Goal: Transaction & Acquisition: Subscribe to service/newsletter

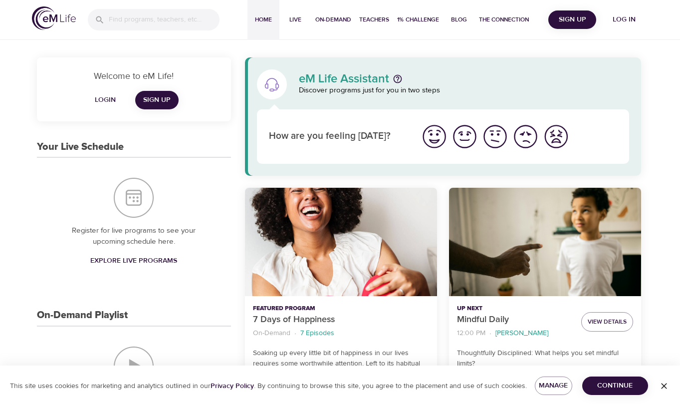
click at [576, 22] on span "Sign Up" at bounding box center [572, 19] width 40 height 12
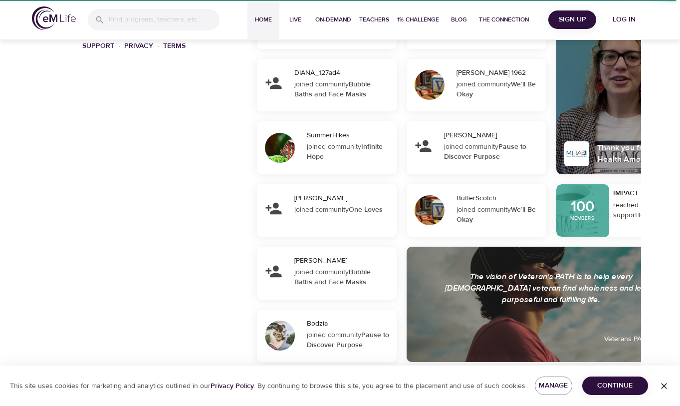
scroll to position [740, 0]
click at [598, 385] on span "Continue" at bounding box center [615, 385] width 50 height 12
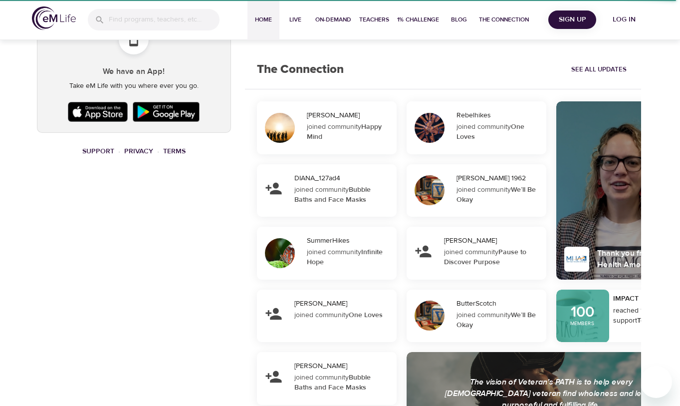
scroll to position [635, 0]
click at [177, 147] on link "Terms" at bounding box center [174, 150] width 22 height 9
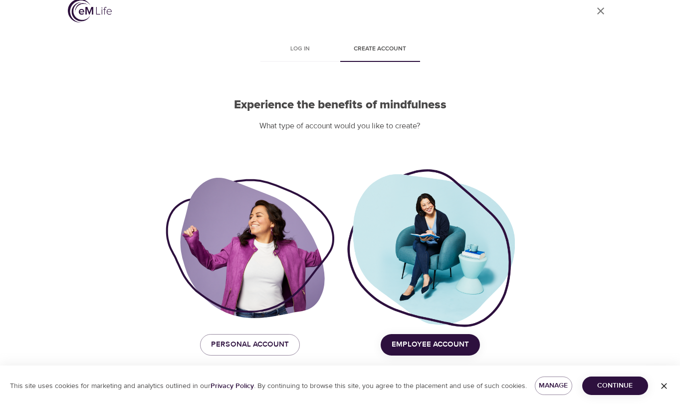
scroll to position [12, 0]
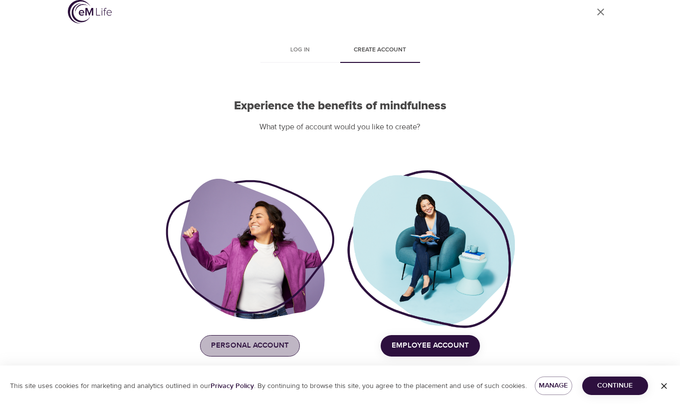
click at [281, 345] on span "Personal Account" at bounding box center [250, 345] width 78 height 13
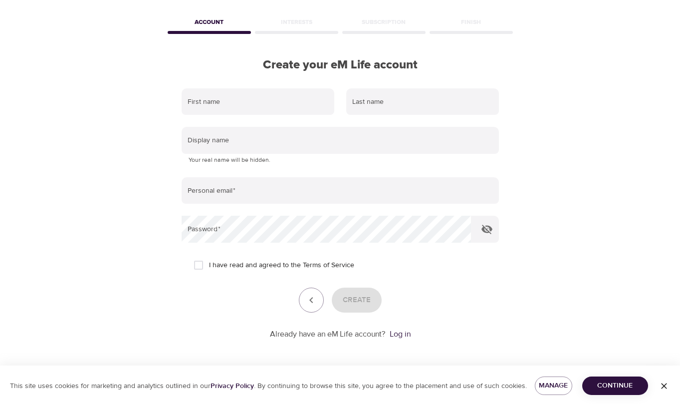
scroll to position [36, 0]
click at [639, 389] on span "Continue" at bounding box center [615, 385] width 50 height 12
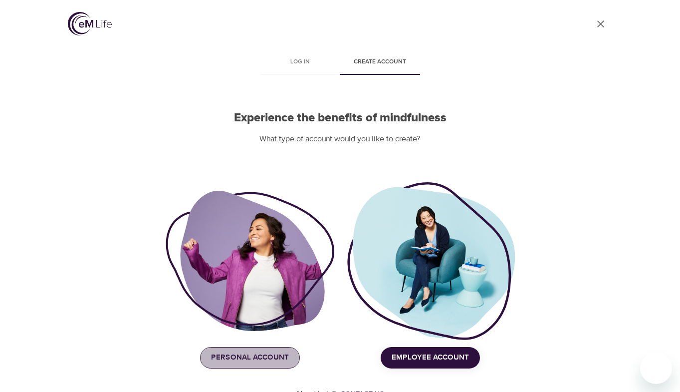
click at [262, 361] on span "Personal Account" at bounding box center [250, 357] width 78 height 13
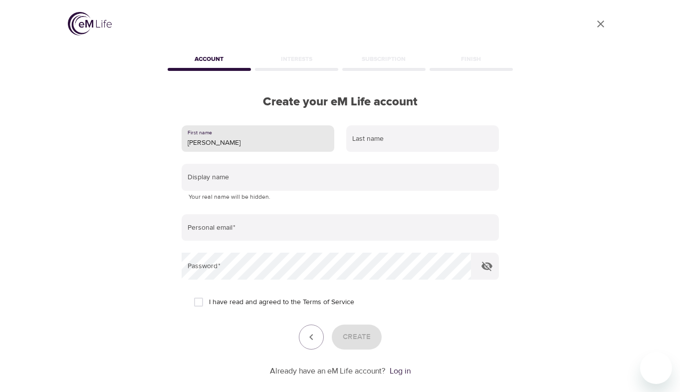
type input "[PERSON_NAME]"
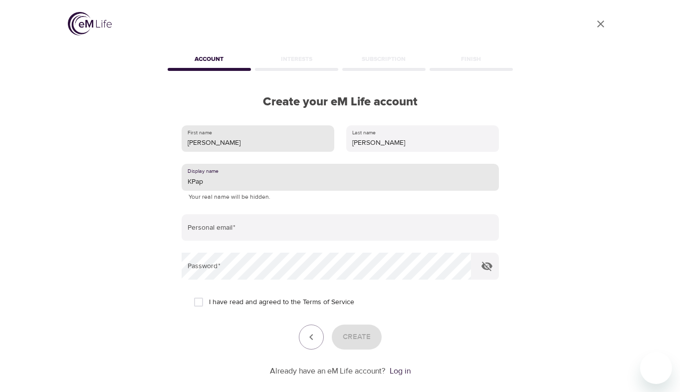
type input "KPap"
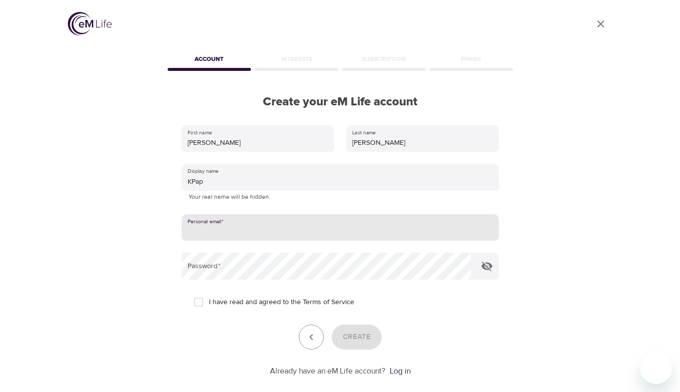
type input "[EMAIL_ADDRESS][DOMAIN_NAME]"
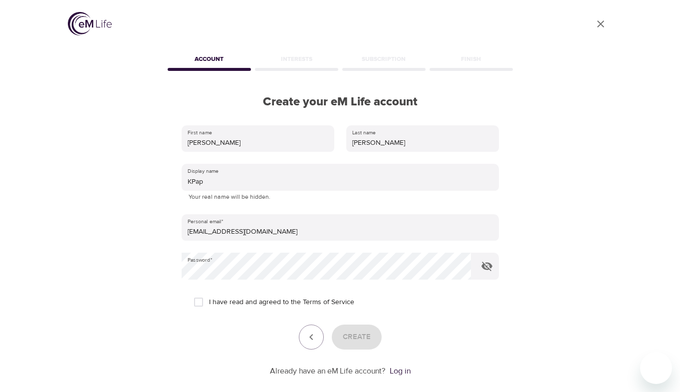
click at [176, 271] on div "First name [PERSON_NAME] Last name [PERSON_NAME] Display name KPap Your real na…" at bounding box center [340, 250] width 349 height 283
click at [122, 266] on div "User Profile Account Interests Subscription Finish Create your eM Life account …" at bounding box center [340, 196] width 569 height 392
click at [202, 299] on input "I have read and agreed to the Terms of Service" at bounding box center [198, 301] width 21 height 21
checkbox input "true"
click at [366, 334] on span "Create" at bounding box center [357, 336] width 28 height 13
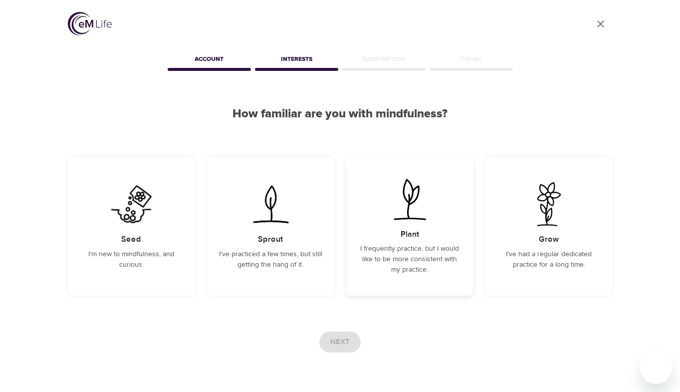
click at [427, 267] on p "I frequently practice, but I would like to be more consistent with my practice." at bounding box center [409, 259] width 103 height 31
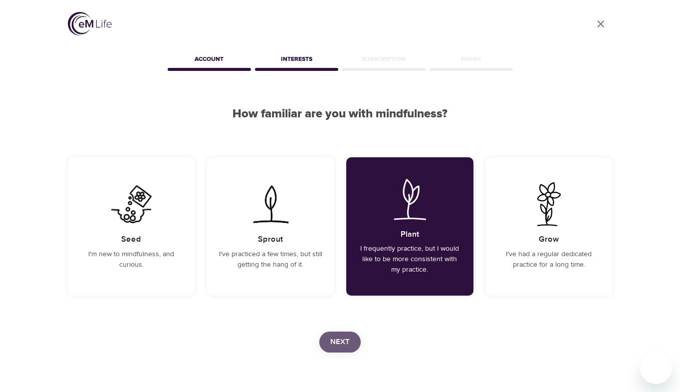
click at [340, 339] on span "Next" at bounding box center [339, 341] width 19 height 13
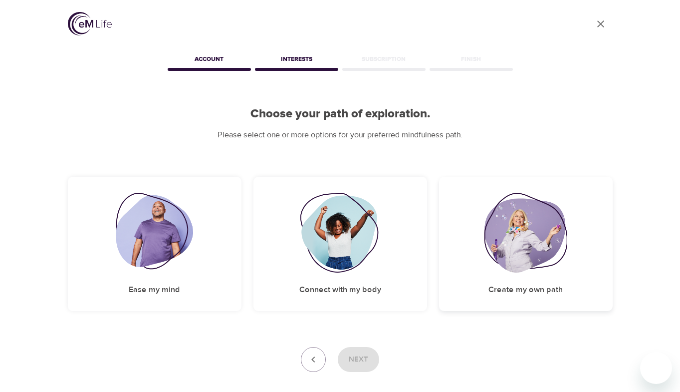
click at [472, 269] on div "Create my own path" at bounding box center [526, 244] width 174 height 134
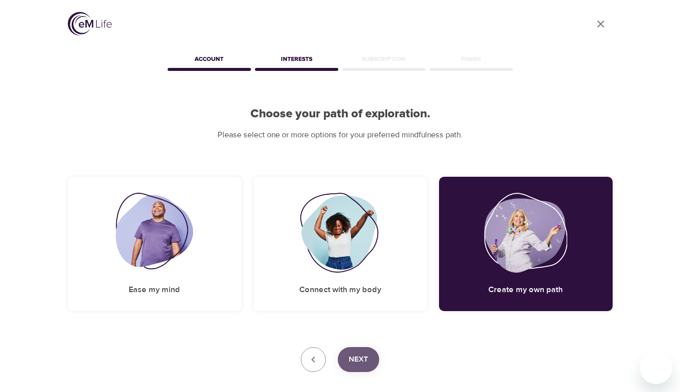
drag, startPoint x: 366, startPoint y: 359, endPoint x: 392, endPoint y: 356, distance: 26.1
click at [366, 359] on span "Next" at bounding box center [358, 359] width 19 height 13
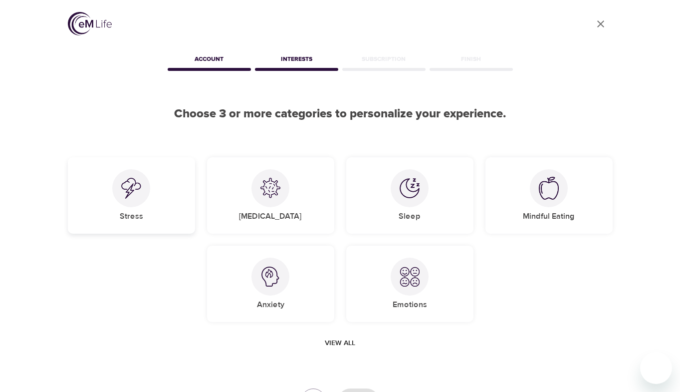
click at [165, 210] on div "Stress" at bounding box center [131, 195] width 127 height 76
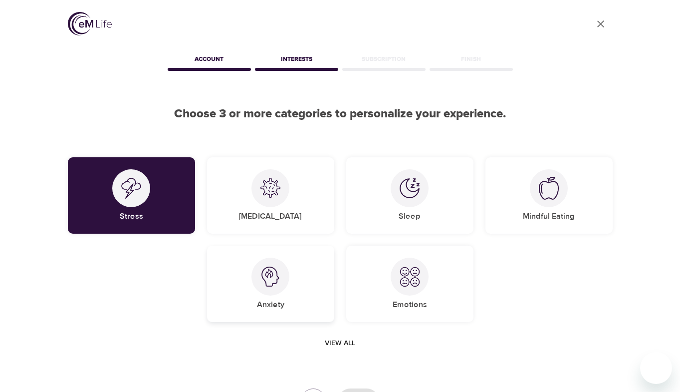
click at [266, 288] on div at bounding box center [271, 276] width 38 height 38
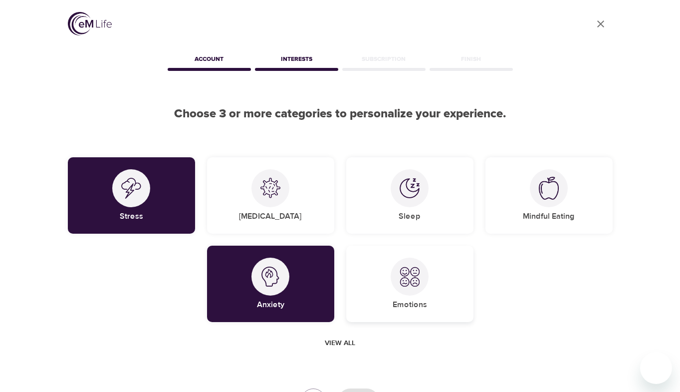
click at [446, 291] on div "Emotions" at bounding box center [409, 284] width 127 height 76
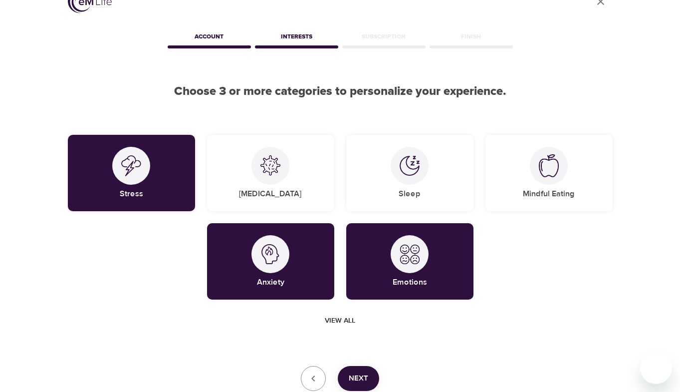
scroll to position [35, 0]
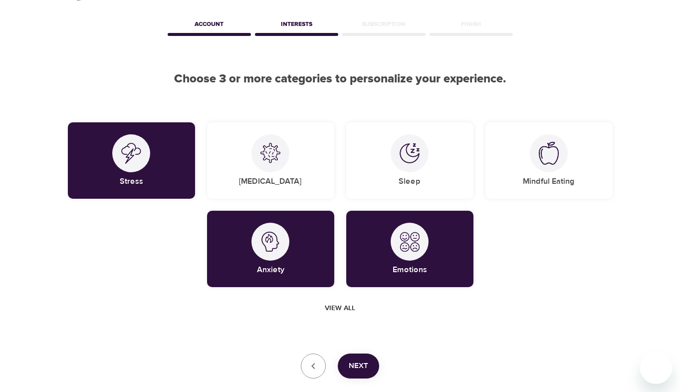
click at [350, 307] on span "View all" at bounding box center [340, 308] width 30 height 12
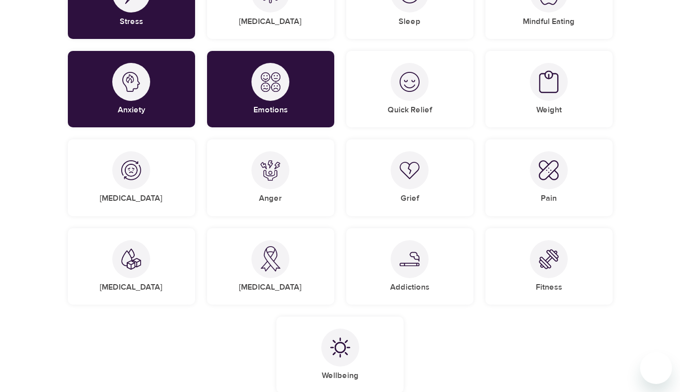
scroll to position [164, 0]
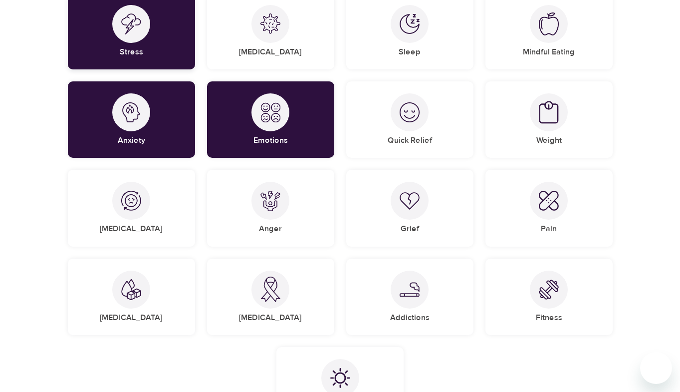
click at [120, 38] on div at bounding box center [131, 24] width 38 height 38
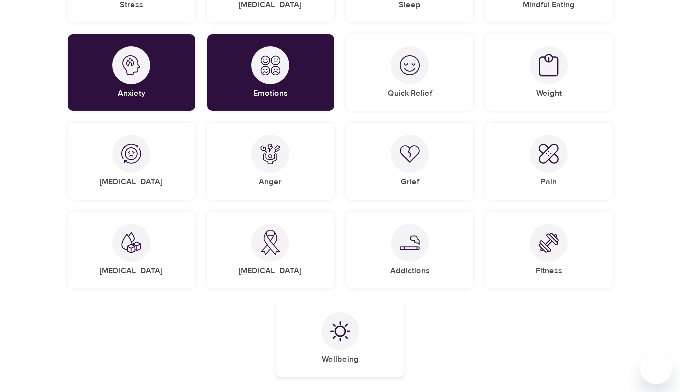
scroll to position [212, 0]
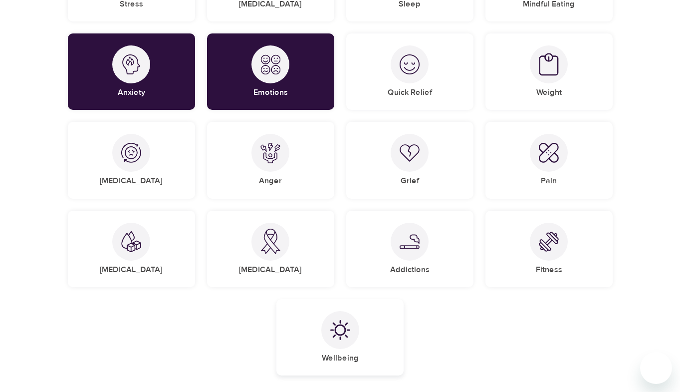
click at [358, 324] on div at bounding box center [340, 330] width 38 height 38
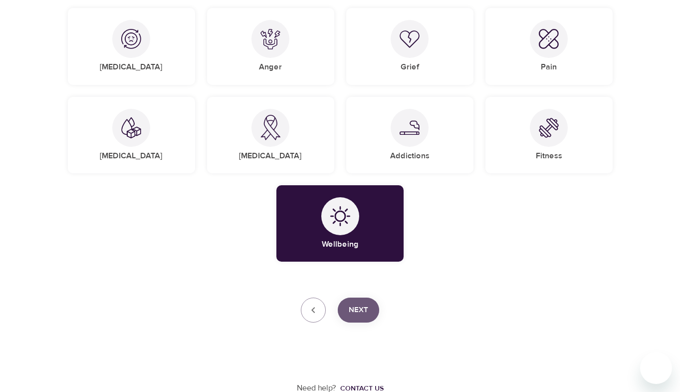
click at [368, 310] on span "Next" at bounding box center [358, 309] width 19 height 13
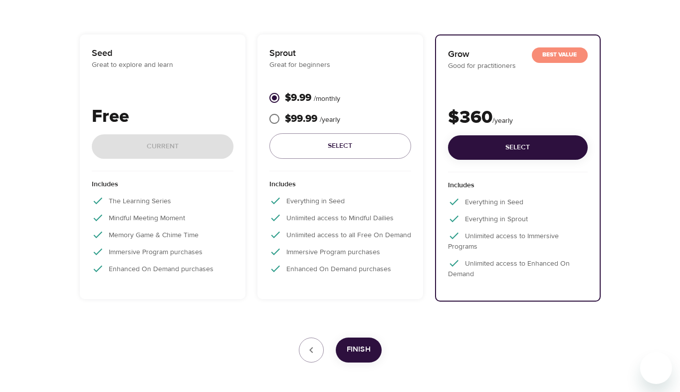
scroll to position [139, 0]
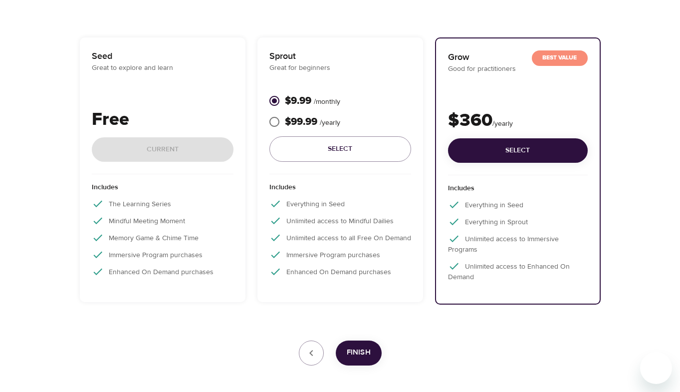
click at [227, 99] on div "Seed Great to explore and learn Free Current" at bounding box center [163, 111] width 142 height 125
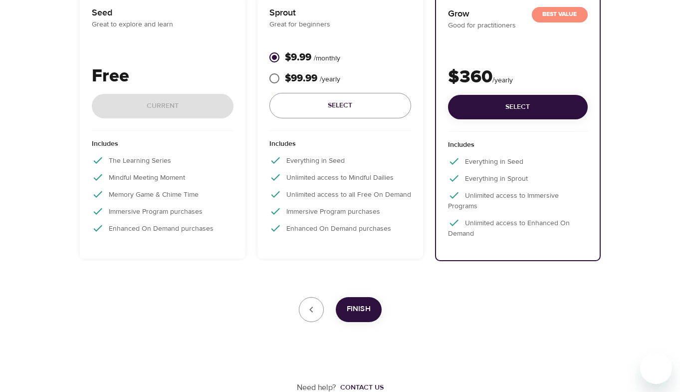
scroll to position [182, 0]
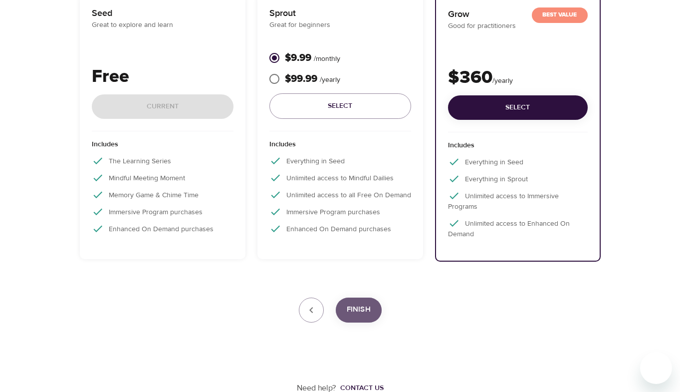
click at [365, 312] on span "Finish" at bounding box center [359, 309] width 24 height 13
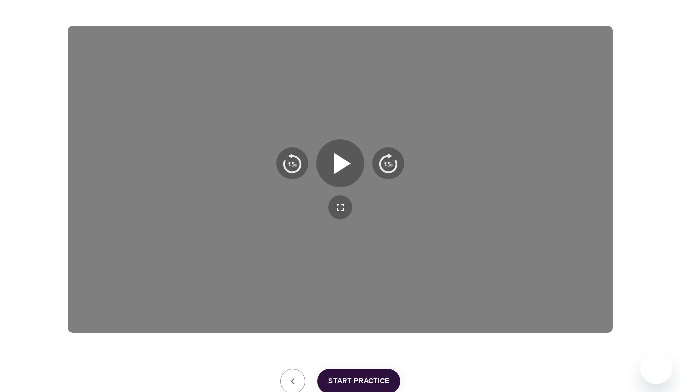
scroll to position [144, 0]
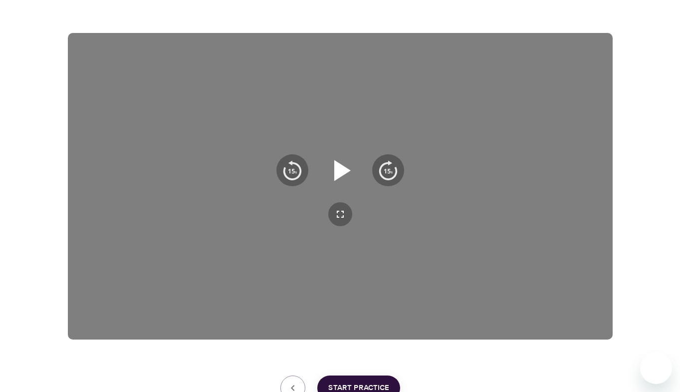
click at [345, 169] on icon "button" at bounding box center [342, 170] width 16 height 21
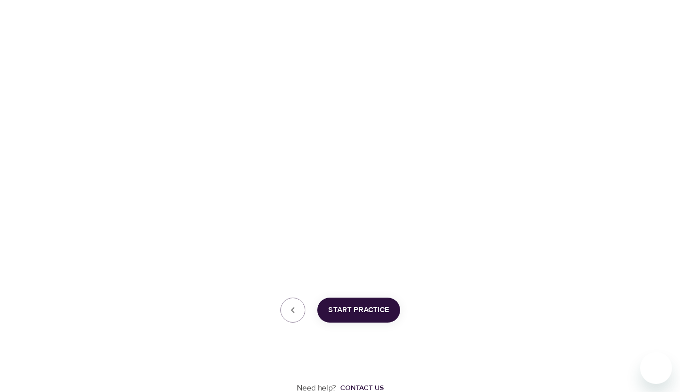
click at [385, 309] on span "Start Practice" at bounding box center [358, 309] width 61 height 13
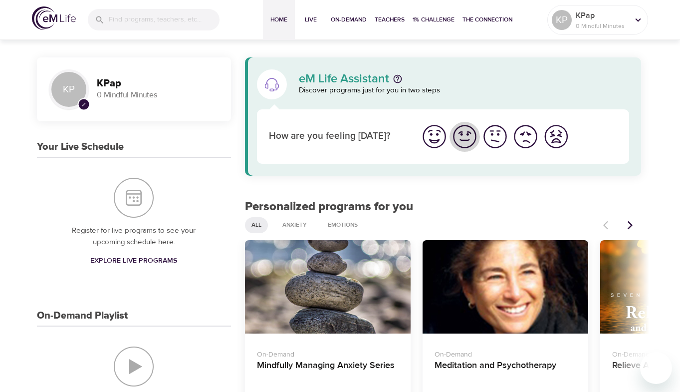
click at [471, 141] on img "I'm feeling good" at bounding box center [464, 136] width 27 height 27
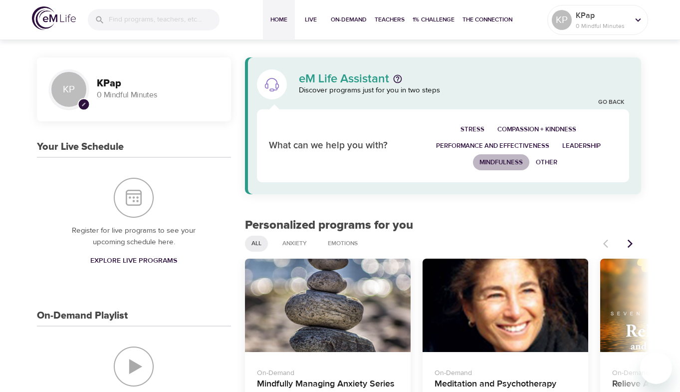
click at [515, 162] on span "Mindfulness" at bounding box center [501, 162] width 43 height 11
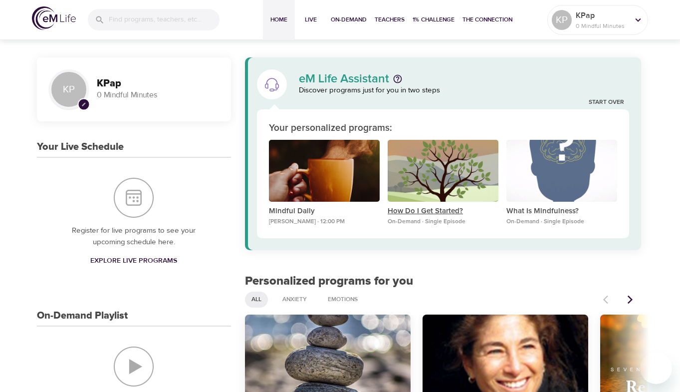
click at [451, 212] on p "How Do I Get Started?" at bounding box center [443, 211] width 111 height 11
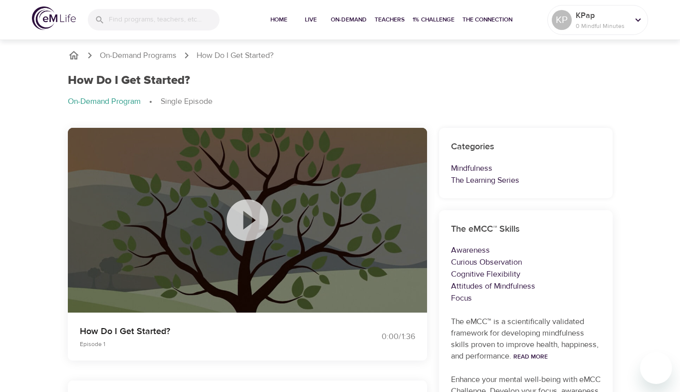
click at [247, 218] on icon at bounding box center [248, 220] width 50 height 50
click at [278, 20] on span "Home" at bounding box center [279, 19] width 24 height 10
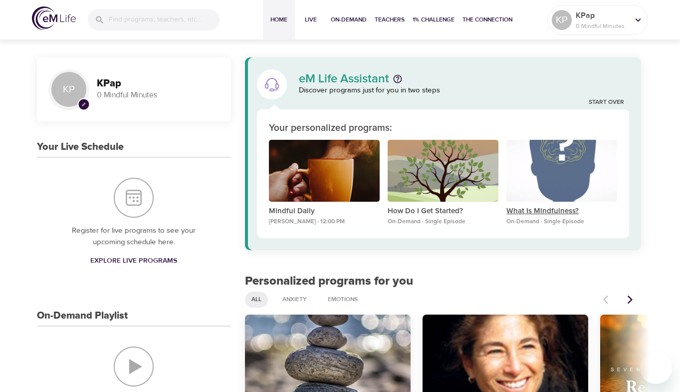
click at [557, 210] on p "What Is Mindfulness?" at bounding box center [561, 211] width 111 height 11
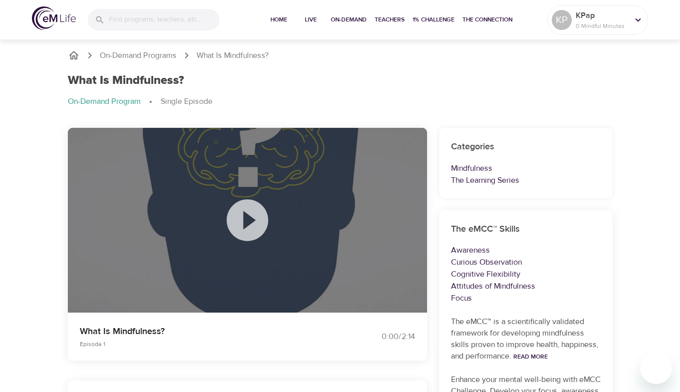
click at [249, 220] on icon at bounding box center [248, 220] width 50 height 50
click at [77, 57] on icon "breadcrumb" at bounding box center [74, 55] width 10 height 8
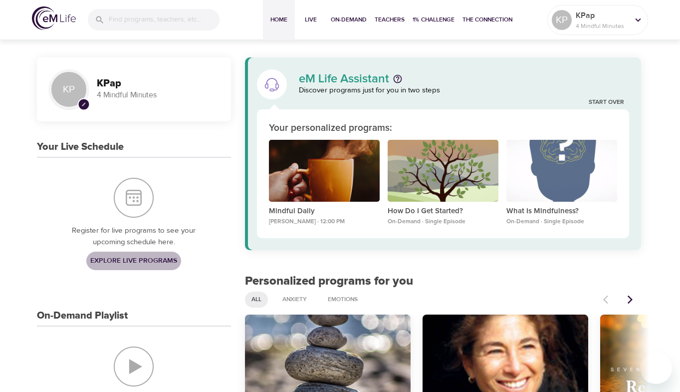
click at [167, 260] on span "Explore Live Programs" at bounding box center [133, 260] width 87 height 12
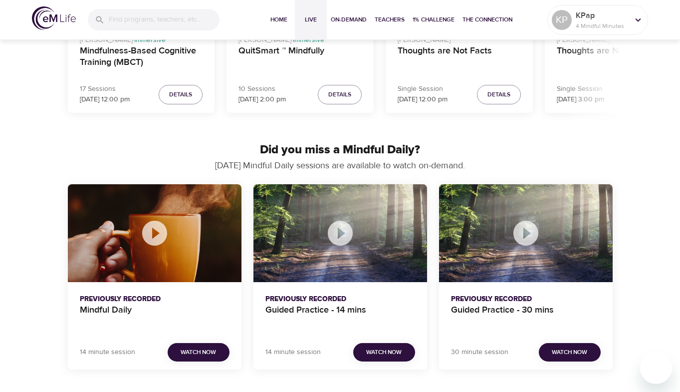
scroll to position [443, 0]
